Goal: Task Accomplishment & Management: Manage account settings

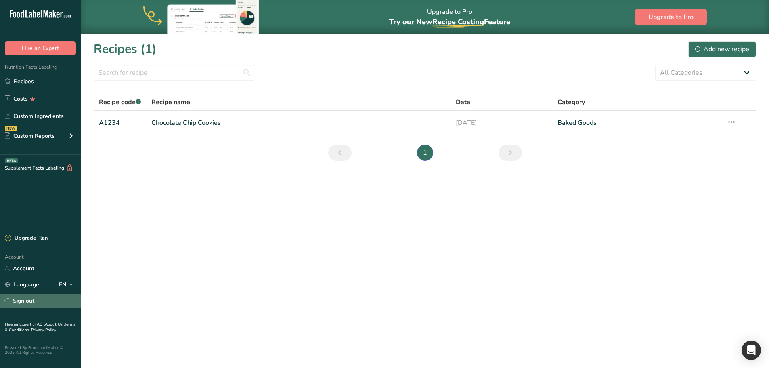
click at [21, 304] on link "Sign out" at bounding box center [40, 301] width 81 height 14
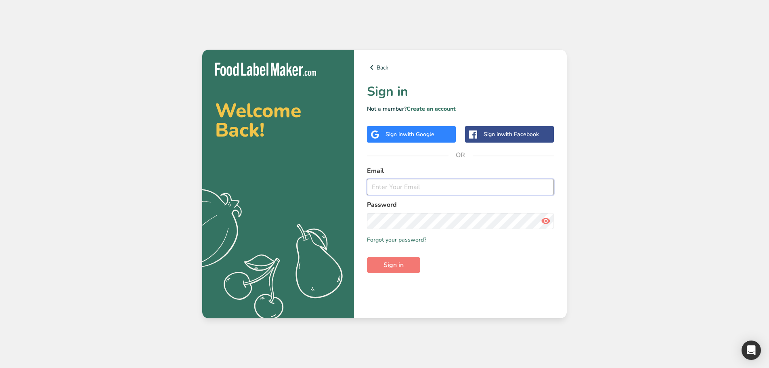
click at [386, 180] on input "email" at bounding box center [460, 187] width 187 height 16
type input "marc@foodlabelmaker.com"
click at [386, 268] on span "Sign in" at bounding box center [394, 265] width 20 height 10
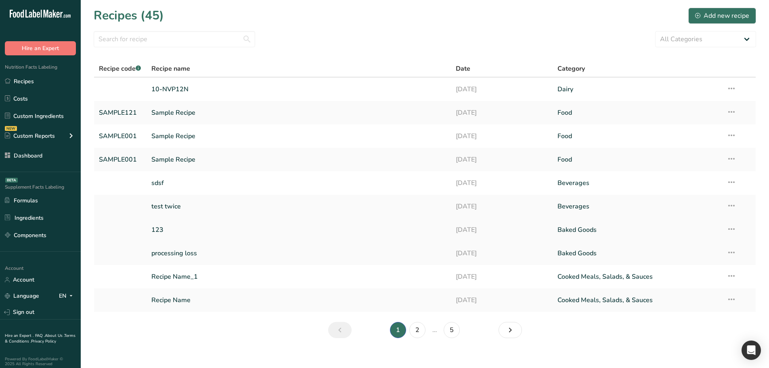
click at [178, 229] on link "123" at bounding box center [298, 229] width 295 height 17
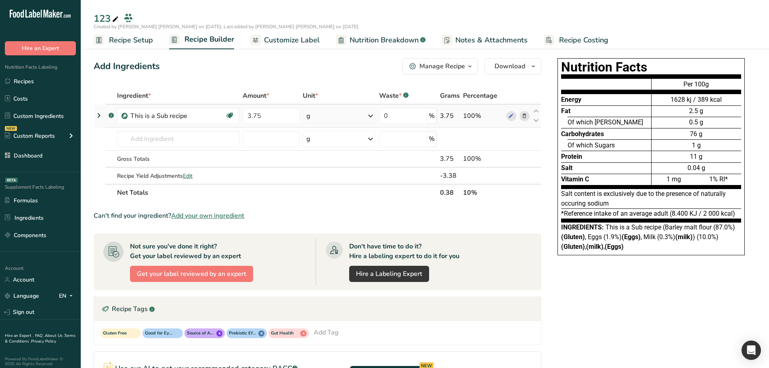
click at [99, 112] on icon at bounding box center [99, 115] width 10 height 15
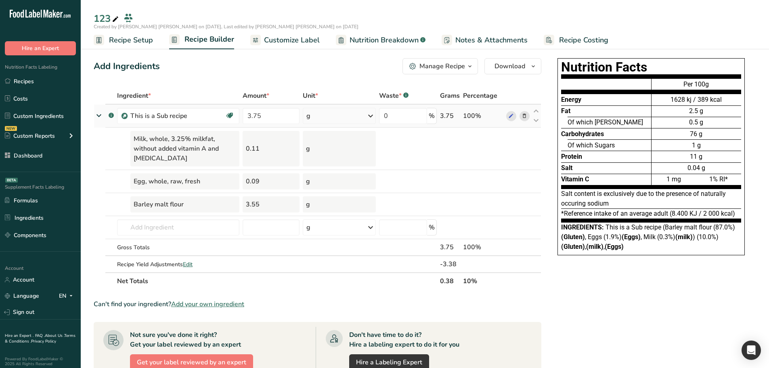
click at [99, 114] on icon at bounding box center [99, 116] width 15 height 10
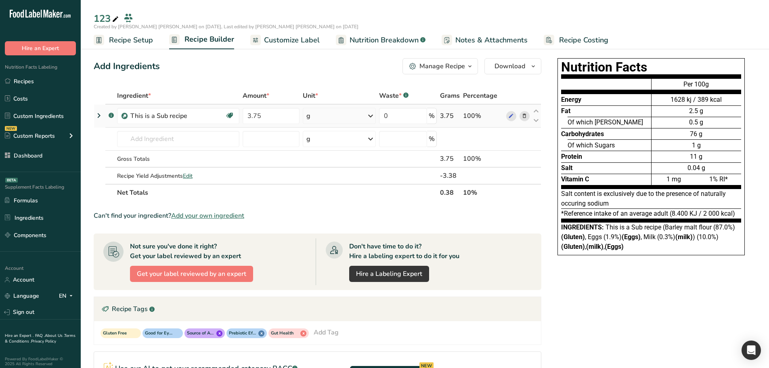
click at [97, 115] on icon at bounding box center [99, 115] width 10 height 15
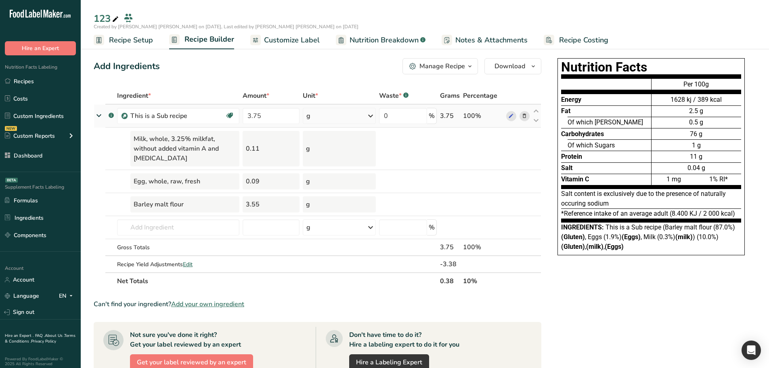
click at [98, 116] on icon at bounding box center [99, 116] width 15 height 10
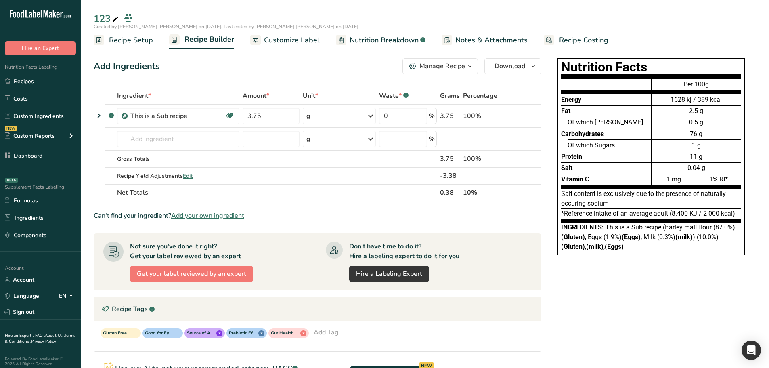
drag, startPoint x: 110, startPoint y: 93, endPoint x: 491, endPoint y: 197, distance: 395.4
click at [491, 197] on table "Ingredient * Amount * Unit * Waste * .a-a{fill:#347362;}.b-a{fill:#fff;} Grams …" at bounding box center [318, 144] width 448 height 114
click at [491, 197] on th "10%" at bounding box center [482, 192] width 43 height 17
drag, startPoint x: 491, startPoint y: 195, endPoint x: 107, endPoint y: 90, distance: 397.8
click at [107, 90] on table "Ingredient * Amount * Unit * Waste * .a-a{fill:#347362;}.b-a{fill:#fff;} Grams …" at bounding box center [318, 144] width 448 height 114
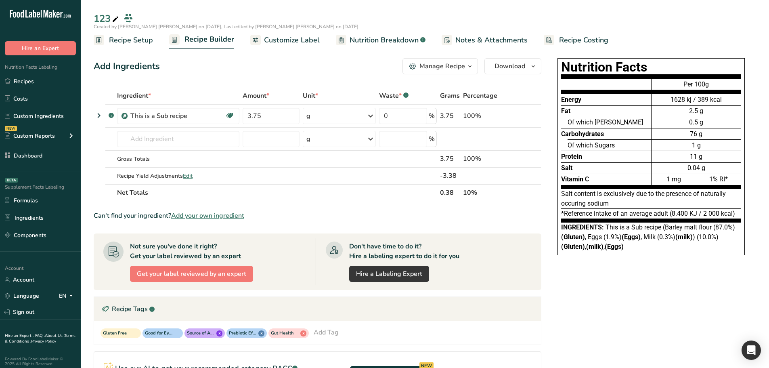
click at [107, 87] on div "Add Ingredients Manage Recipe Delete Recipe Duplicate Recipe Scale Recipe Save …" at bounding box center [320, 280] width 453 height 450
drag, startPoint x: 89, startPoint y: 66, endPoint x: 476, endPoint y: 207, distance: 412.0
click at [476, 207] on section "Add Ingredients Manage Recipe Delete Recipe Duplicate Recipe Scale Recipe Save …" at bounding box center [425, 280] width 688 height 476
click at [489, 199] on th "10%" at bounding box center [482, 192] width 43 height 17
drag, startPoint x: 491, startPoint y: 194, endPoint x: 89, endPoint y: 60, distance: 423.4
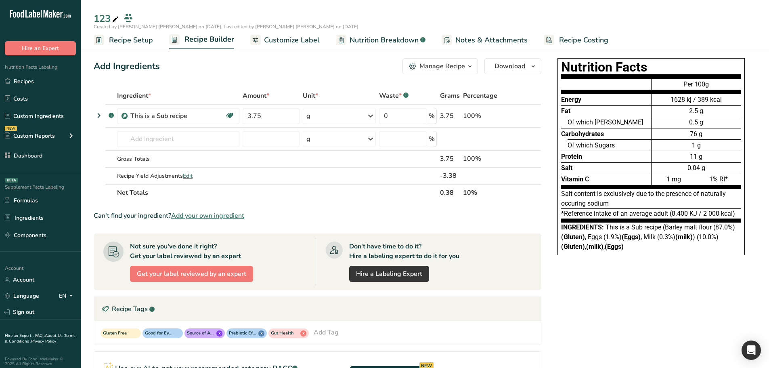
click at [89, 60] on section "Add Ingredients Manage Recipe Delete Recipe Duplicate Recipe Scale Recipe Save …" at bounding box center [425, 280] width 688 height 476
click at [151, 64] on div "Add Ingredients" at bounding box center [127, 66] width 66 height 13
click at [103, 114] on icon at bounding box center [99, 115] width 10 height 15
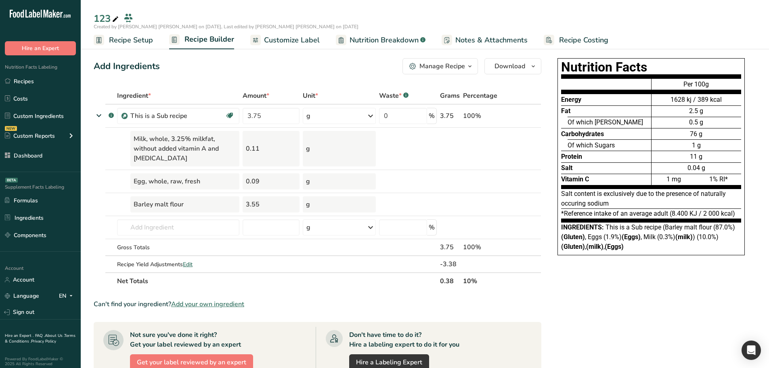
drag, startPoint x: 89, startPoint y: 65, endPoint x: 149, endPoint y: 58, distance: 59.7
click at [149, 58] on section "Add Ingredients Manage Recipe Delete Recipe Duplicate Recipe Scale Recipe Save …" at bounding box center [425, 324] width 688 height 564
click at [185, 76] on div "Add Ingredients Manage Recipe Delete Recipe Duplicate Recipe Scale Recipe Save …" at bounding box center [320, 324] width 453 height 538
drag, startPoint x: 90, startPoint y: 13, endPoint x: 483, endPoint y: 289, distance: 480.8
click at [481, 287] on div "123 Created by marc abi hanna on 2025-08-21, Last edited by marc abi hanna on 2…" at bounding box center [425, 324] width 688 height 564
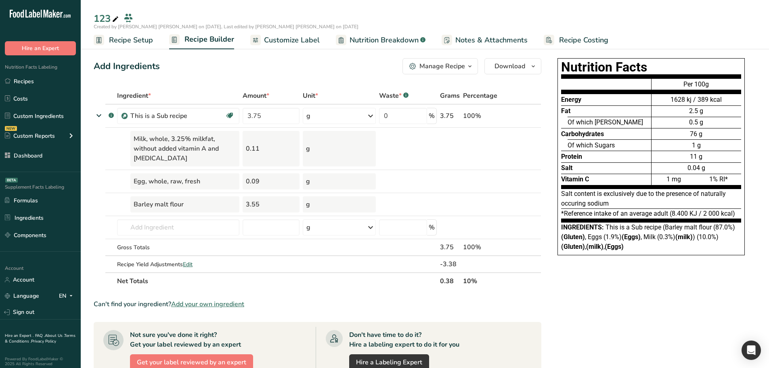
click at [483, 285] on th "10%" at bounding box center [482, 280] width 43 height 17
drag, startPoint x: 486, startPoint y: 282, endPoint x: 93, endPoint y: 22, distance: 471.3
click at [93, 42] on div "123 Created by marc abi hanna on 2025-08-21, Last edited by marc abi hanna on 2…" at bounding box center [425, 324] width 688 height 564
click at [96, 74] on div "Add Ingredients Manage Recipe Delete Recipe Duplicate Recipe Scale Recipe Save …" at bounding box center [320, 324] width 453 height 538
click at [98, 118] on icon at bounding box center [99, 116] width 15 height 10
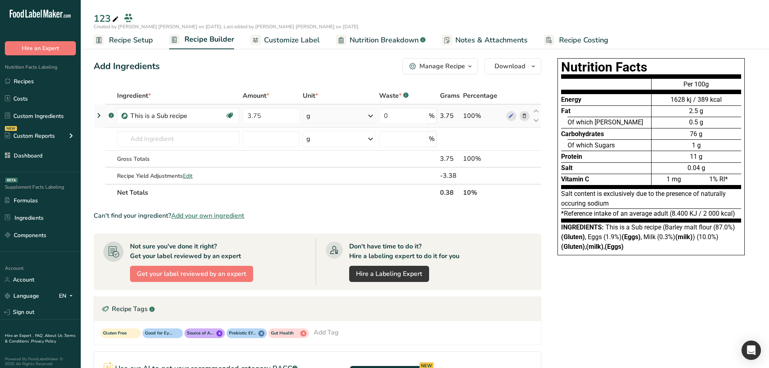
click at [99, 117] on icon at bounding box center [99, 115] width 10 height 15
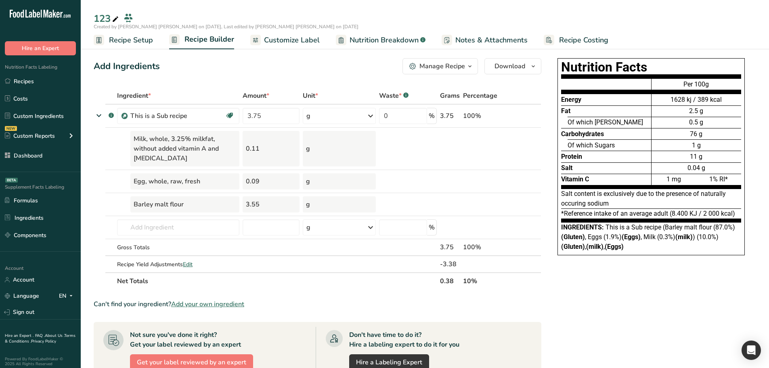
click at [157, 80] on div "Add Ingredients Manage Recipe Delete Recipe Duplicate Recipe Scale Recipe Save …" at bounding box center [320, 324] width 453 height 538
click at [101, 115] on icon at bounding box center [99, 116] width 15 height 10
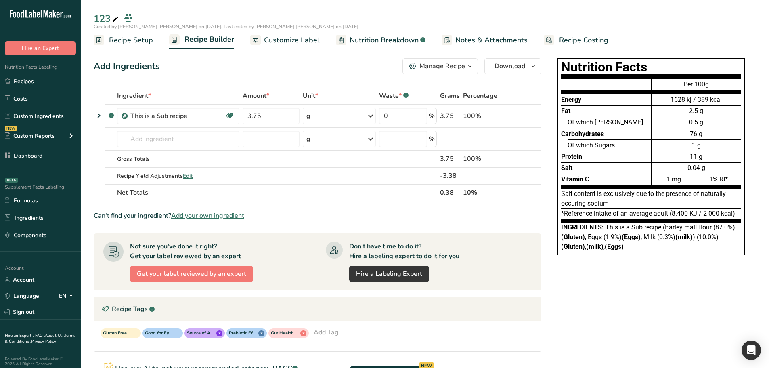
click at [210, 79] on div "Add Ingredients Manage Recipe Delete Recipe Duplicate Recipe Scale Recipe Save …" at bounding box center [320, 280] width 453 height 450
click at [99, 115] on icon at bounding box center [99, 115] width 10 height 15
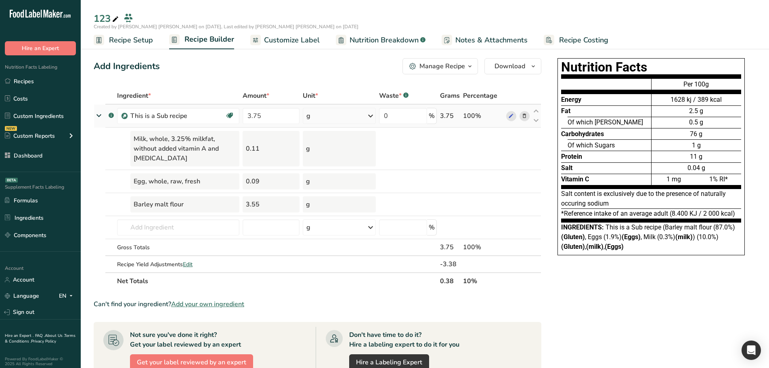
click at [99, 115] on icon at bounding box center [99, 116] width 15 height 10
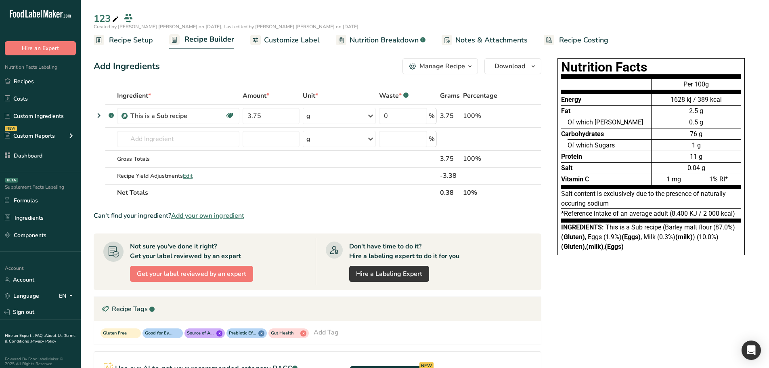
drag, startPoint x: 88, startPoint y: 63, endPoint x: 485, endPoint y: 191, distance: 416.7
click at [485, 191] on section "Add Ingredients Manage Recipe Delete Recipe Duplicate Recipe Scale Recipe Save …" at bounding box center [425, 280] width 688 height 476
click at [485, 191] on th "10%" at bounding box center [482, 192] width 43 height 17
drag, startPoint x: 485, startPoint y: 191, endPoint x: 92, endPoint y: 64, distance: 413.3
click at [92, 64] on section "Add Ingredients Manage Recipe Delete Recipe Duplicate Recipe Scale Recipe Save …" at bounding box center [425, 280] width 688 height 476
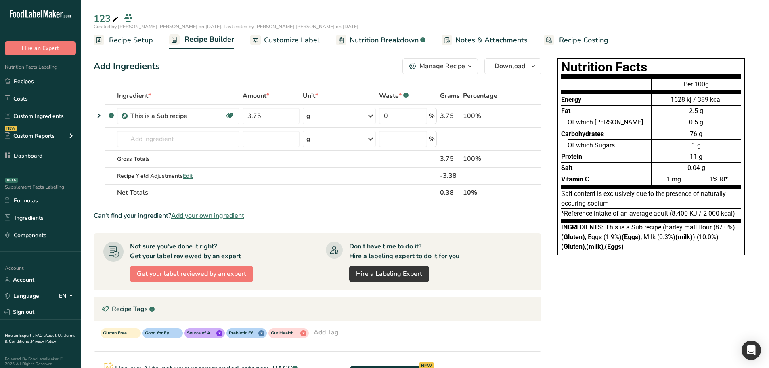
click at [100, 65] on div "Add Ingredients" at bounding box center [127, 66] width 66 height 13
drag, startPoint x: 92, startPoint y: 64, endPoint x: 480, endPoint y: 195, distance: 410.2
click at [480, 195] on section "Add Ingredients Manage Recipe Delete Recipe Duplicate Recipe Scale Recipe Save …" at bounding box center [425, 280] width 688 height 476
click at [481, 194] on th "10%" at bounding box center [482, 192] width 43 height 17
drag, startPoint x: 478, startPoint y: 193, endPoint x: 90, endPoint y: 67, distance: 407.9
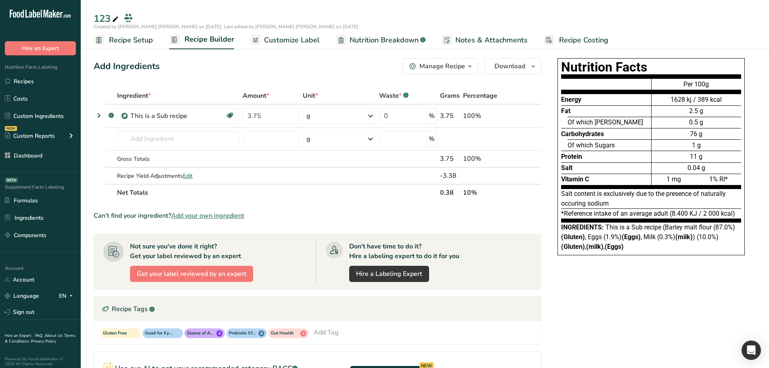
click at [90, 67] on section "Add Ingredients Manage Recipe Delete Recipe Duplicate Recipe Scale Recipe Save …" at bounding box center [425, 280] width 688 height 476
click at [93, 67] on section "Add Ingredients Manage Recipe Delete Recipe Duplicate Recipe Scale Recipe Save …" at bounding box center [425, 280] width 688 height 476
drag, startPoint x: 91, startPoint y: 64, endPoint x: 482, endPoint y: 191, distance: 411.9
click at [482, 191] on section "Add Ingredients Manage Recipe Delete Recipe Duplicate Recipe Scale Recipe Save …" at bounding box center [425, 280] width 688 height 476
click at [482, 191] on th "10%" at bounding box center [482, 192] width 43 height 17
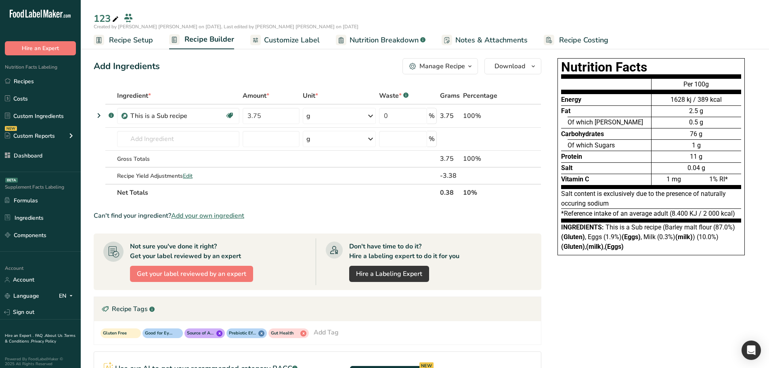
drag, startPoint x: 489, startPoint y: 193, endPoint x: 90, endPoint y: 61, distance: 419.5
click at [90, 61] on section "Add Ingredients Manage Recipe Delete Recipe Duplicate Recipe Scale Recipe Save …" at bounding box center [425, 280] width 688 height 476
click at [104, 66] on div "Add Ingredients" at bounding box center [127, 66] width 66 height 13
click at [101, 116] on icon at bounding box center [99, 115] width 10 height 15
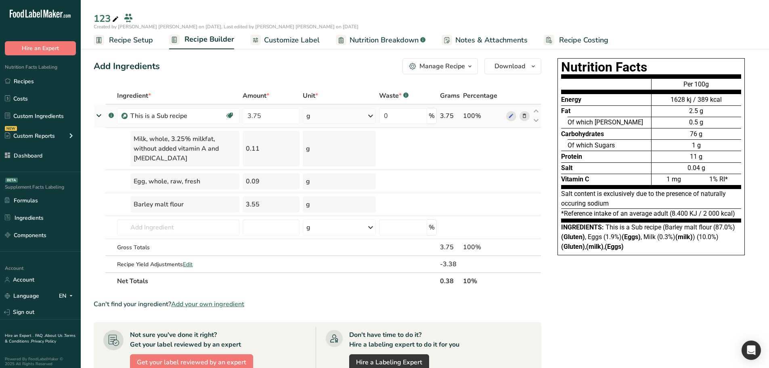
click at [100, 116] on icon at bounding box center [99, 116] width 15 height 10
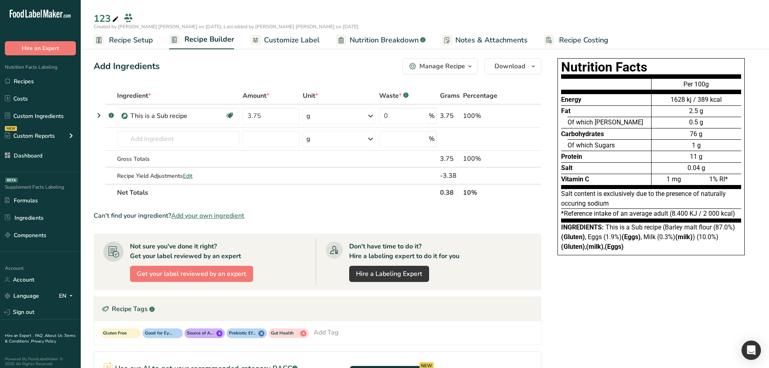
drag, startPoint x: 488, startPoint y: 196, endPoint x: 94, endPoint y: 65, distance: 415.7
click at [94, 65] on div "Add Ingredients Manage Recipe Delete Recipe Duplicate Recipe Scale Recipe Save …" at bounding box center [320, 280] width 453 height 450
click at [100, 67] on div "Add Ingredients" at bounding box center [127, 66] width 66 height 13
click at [94, 115] on icon at bounding box center [99, 115] width 10 height 15
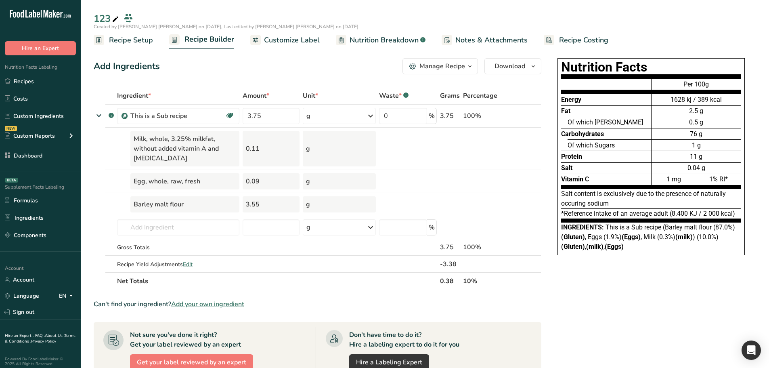
drag, startPoint x: 88, startPoint y: 65, endPoint x: 491, endPoint y: 281, distance: 457.5
click at [491, 281] on section "Add Ingredients Manage Recipe Delete Recipe Duplicate Recipe Scale Recipe Save …" at bounding box center [425, 324] width 688 height 564
click at [492, 281] on th "10%" at bounding box center [482, 280] width 43 height 17
click at [496, 282] on th "10%" at bounding box center [482, 280] width 43 height 17
drag, startPoint x: 279, startPoint y: 303, endPoint x: 90, endPoint y: 64, distance: 304.4
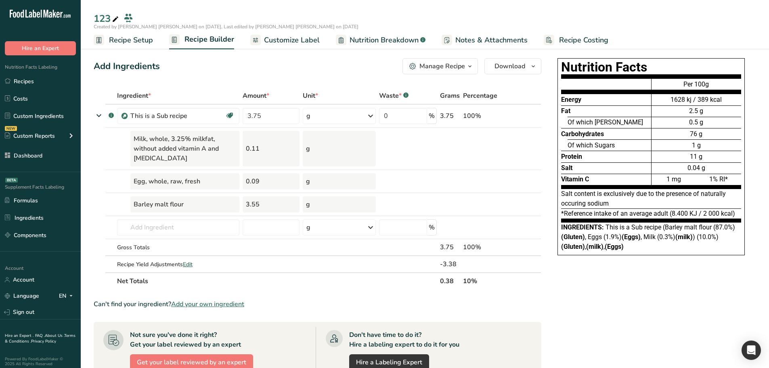
click at [90, 64] on section "Add Ingredients Manage Recipe Delete Recipe Duplicate Recipe Scale Recipe Save …" at bounding box center [425, 324] width 688 height 564
click at [100, 67] on div "Add Ingredients" at bounding box center [127, 66] width 66 height 13
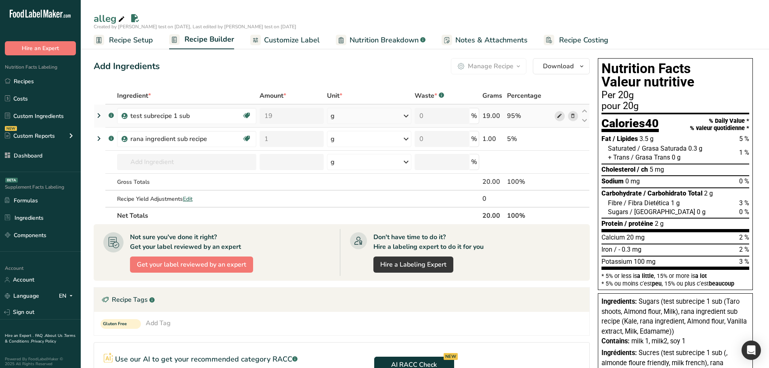
click at [558, 114] on icon at bounding box center [560, 116] width 6 height 8
click at [560, 140] on icon at bounding box center [560, 139] width 6 height 8
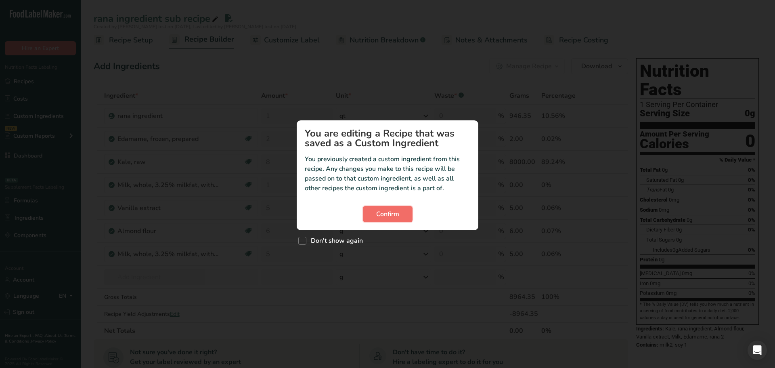
click at [387, 215] on span "Confirm" at bounding box center [387, 214] width 23 height 10
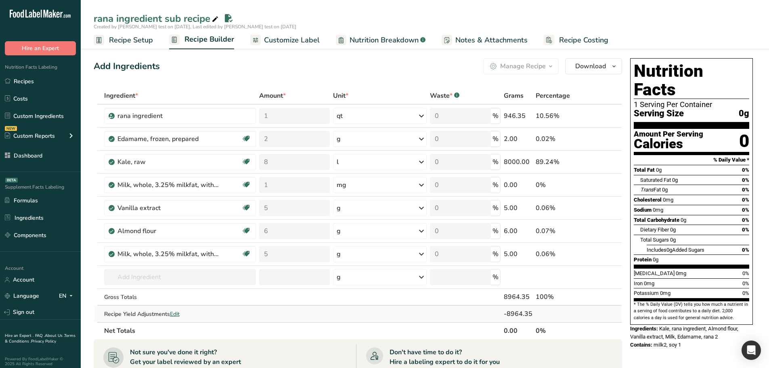
click at [173, 314] on span "Edit" at bounding box center [175, 314] width 10 height 8
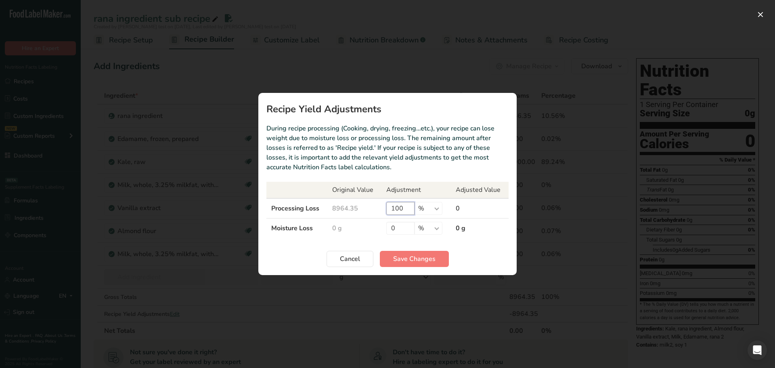
click at [405, 211] on input "100" at bounding box center [400, 208] width 28 height 13
type input "10"
click at [412, 256] on span "Save Changes" at bounding box center [414, 259] width 42 height 10
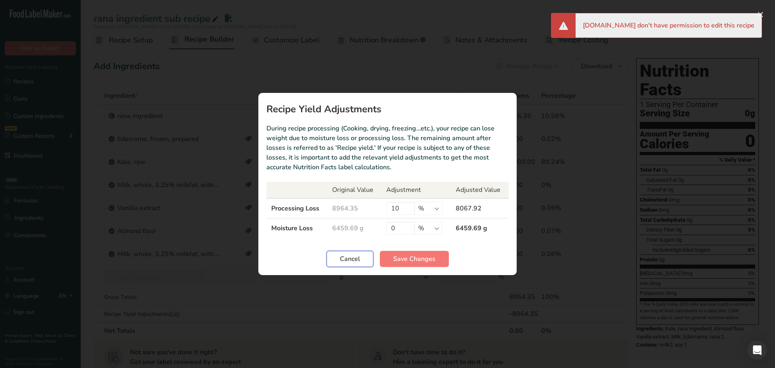
click at [347, 263] on span "Cancel" at bounding box center [350, 259] width 20 height 10
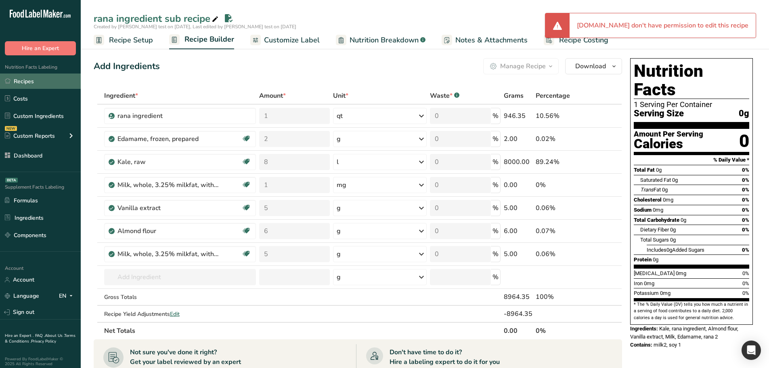
click at [36, 81] on link "Recipes" at bounding box center [40, 80] width 81 height 15
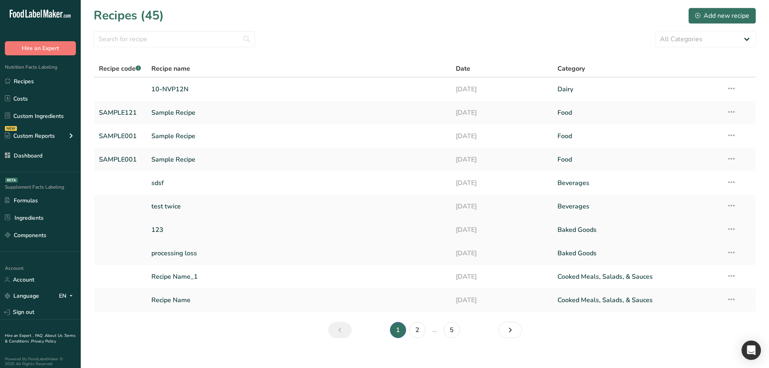
click at [174, 229] on link "123" at bounding box center [298, 229] width 295 height 17
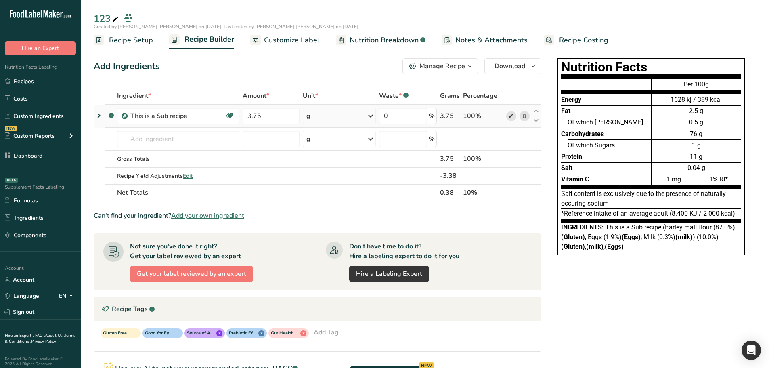
click at [511, 116] on icon at bounding box center [511, 116] width 6 height 8
click at [274, 42] on span "Customize Label" at bounding box center [292, 40] width 56 height 11
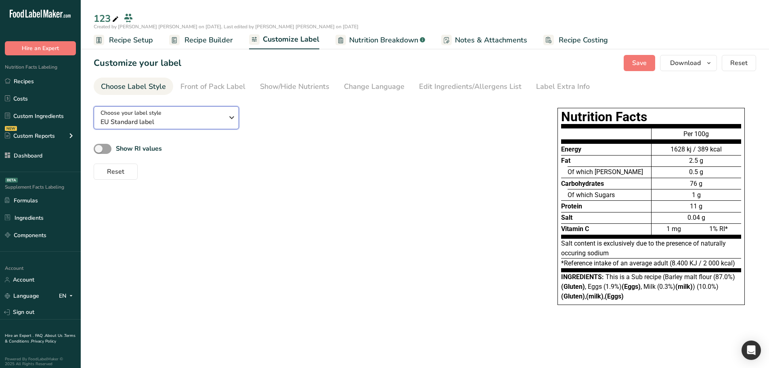
click at [170, 116] on div "Choose your label style EU Standard label" at bounding box center [162, 118] width 123 height 18
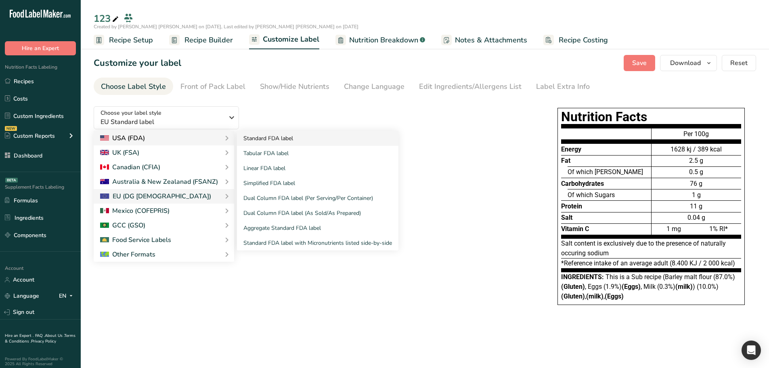
click at [275, 138] on link "Standard FDA label" at bounding box center [317, 138] width 161 height 15
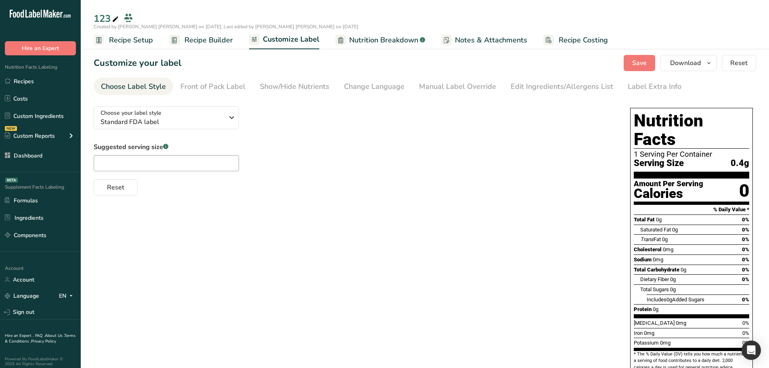
click at [660, 61] on div "Save Download Choose what to show on your downloaded label Recipe Name to appea…" at bounding box center [690, 63] width 132 height 16
click at [642, 64] on span "Save" at bounding box center [639, 63] width 15 height 10
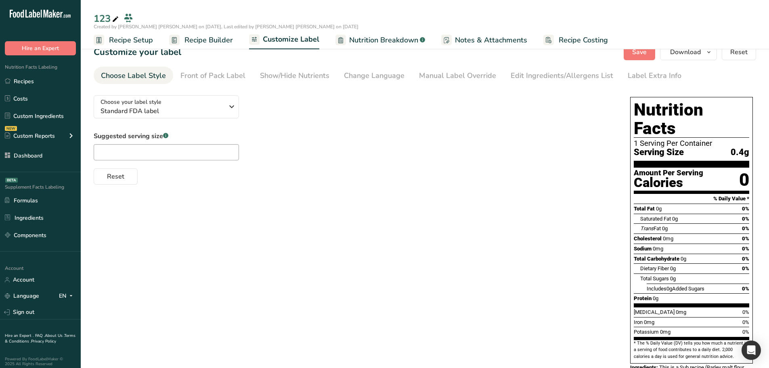
scroll to position [41, 0]
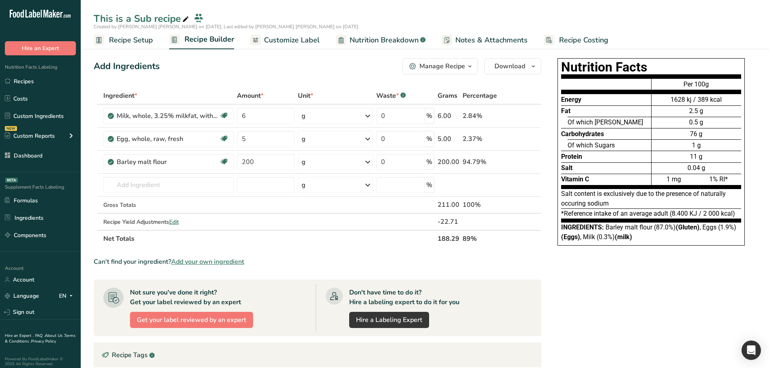
click at [281, 37] on span "Customize Label" at bounding box center [292, 40] width 56 height 11
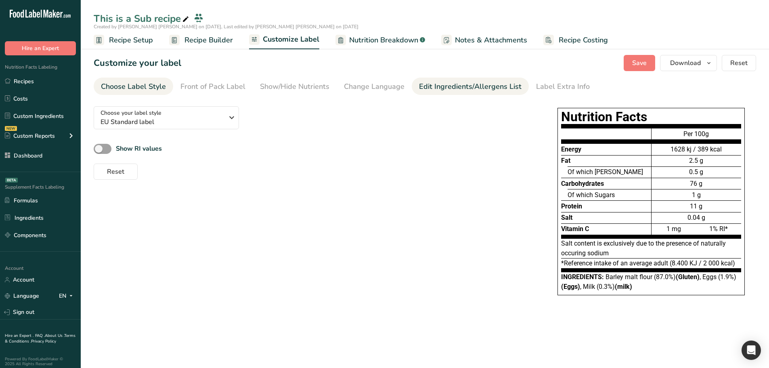
click at [451, 84] on div "Edit Ingredients/Allergens List" at bounding box center [470, 86] width 103 height 11
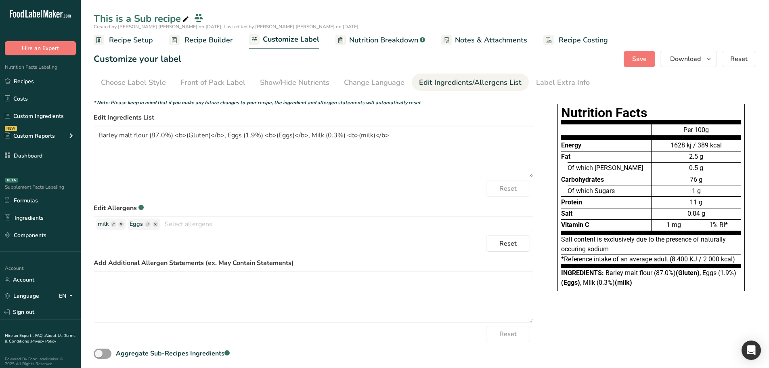
scroll to position [9, 0]
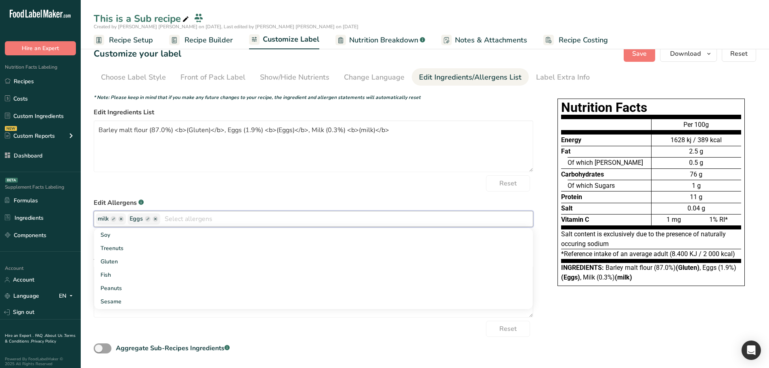
click at [171, 218] on input "text" at bounding box center [346, 218] width 373 height 13
click at [121, 261] on link "Gluten" at bounding box center [313, 261] width 439 height 13
click at [136, 269] on link "Peanuts" at bounding box center [313, 274] width 439 height 13
click at [291, 184] on div "Reset" at bounding box center [314, 183] width 440 height 16
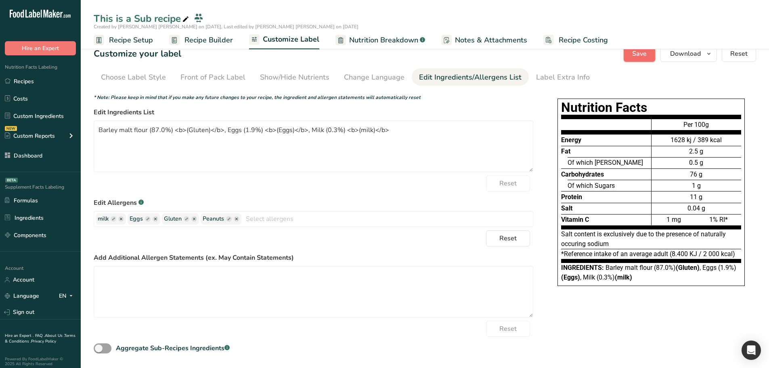
click at [643, 54] on span "Save" at bounding box center [639, 54] width 15 height 10
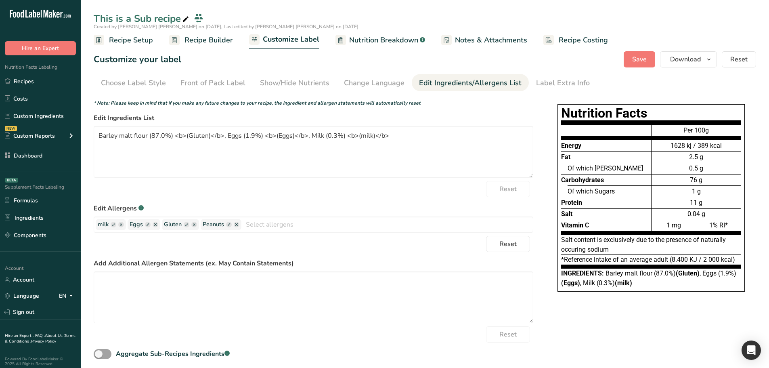
scroll to position [0, 0]
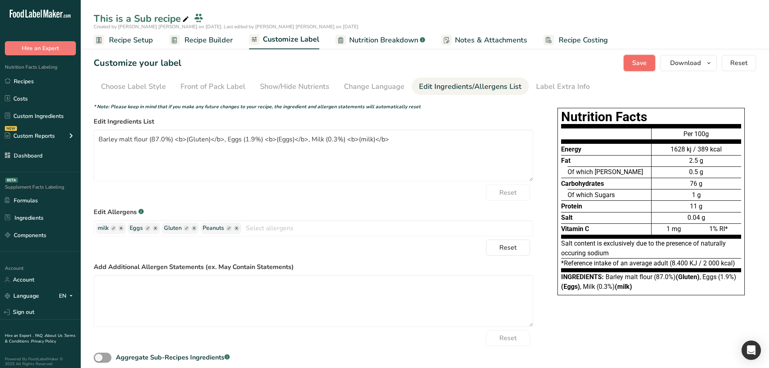
click at [648, 57] on button "Save" at bounding box center [639, 63] width 31 height 16
click at [640, 64] on span "Save" at bounding box center [639, 63] width 15 height 10
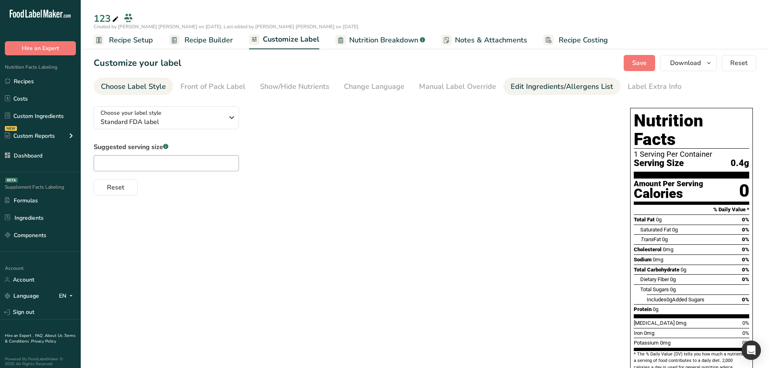
click at [538, 90] on div "Edit Ingredients/Allergens List" at bounding box center [562, 86] width 103 height 11
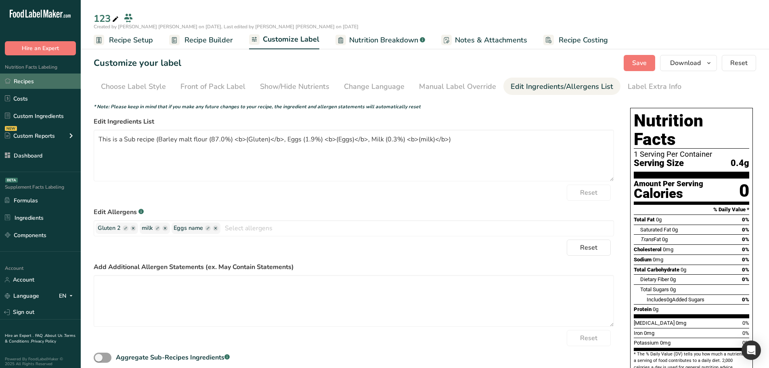
click at [34, 78] on link "Recipes" at bounding box center [40, 80] width 81 height 15
